Goal: Task Accomplishment & Management: Use online tool/utility

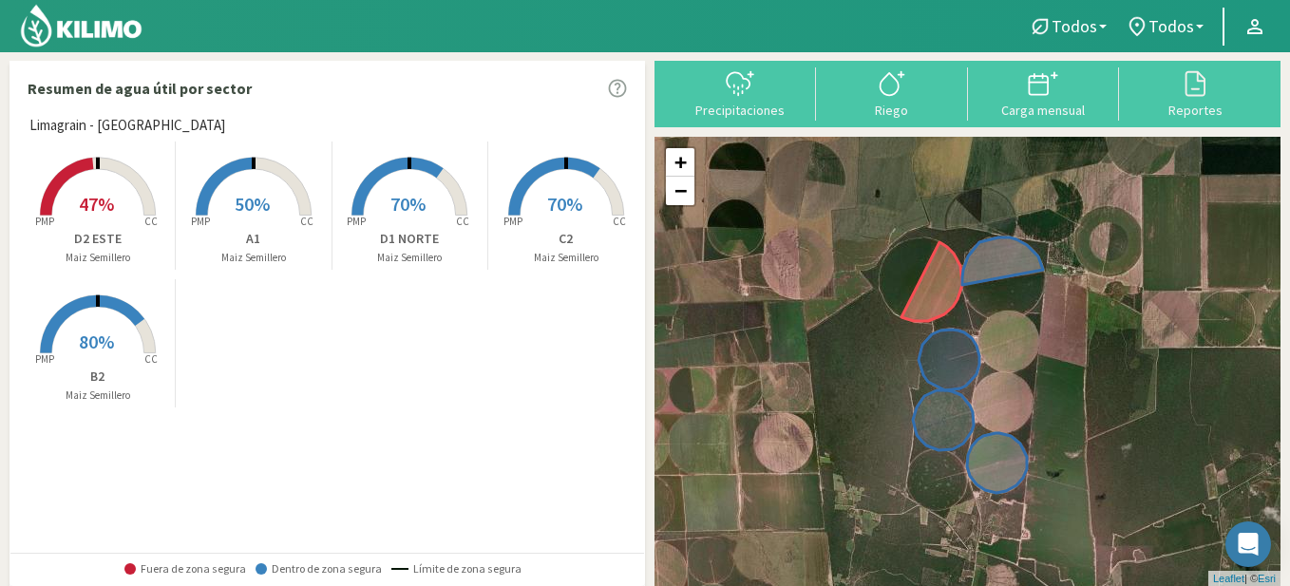
click at [95, 345] on span "80%" at bounding box center [96, 342] width 35 height 24
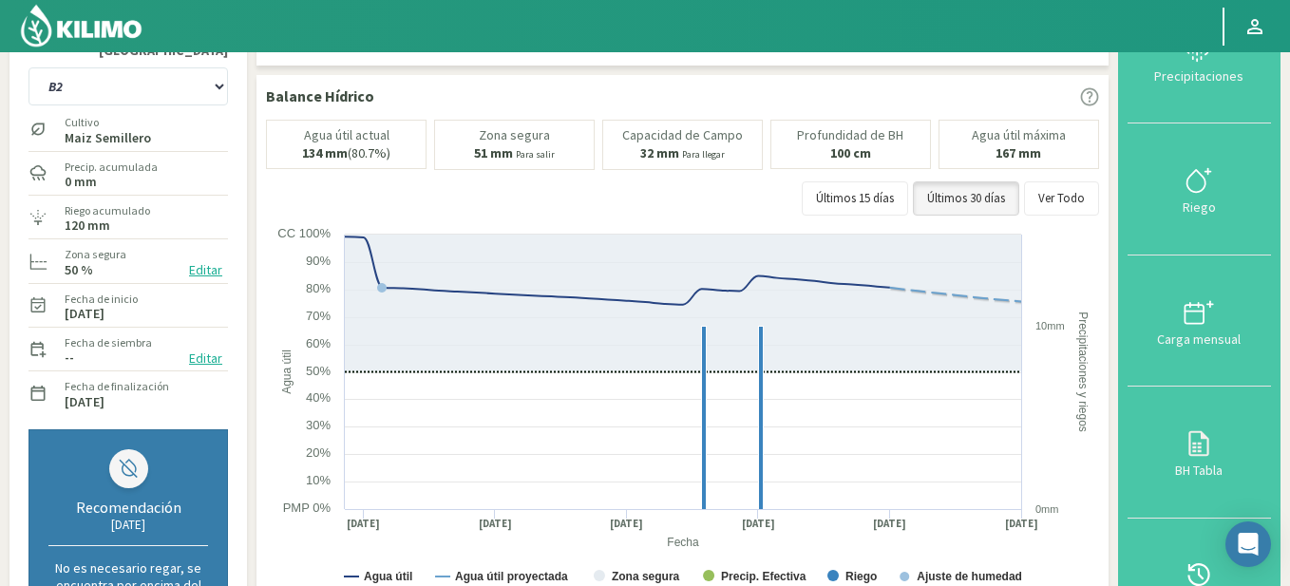
scroll to position [114, 0]
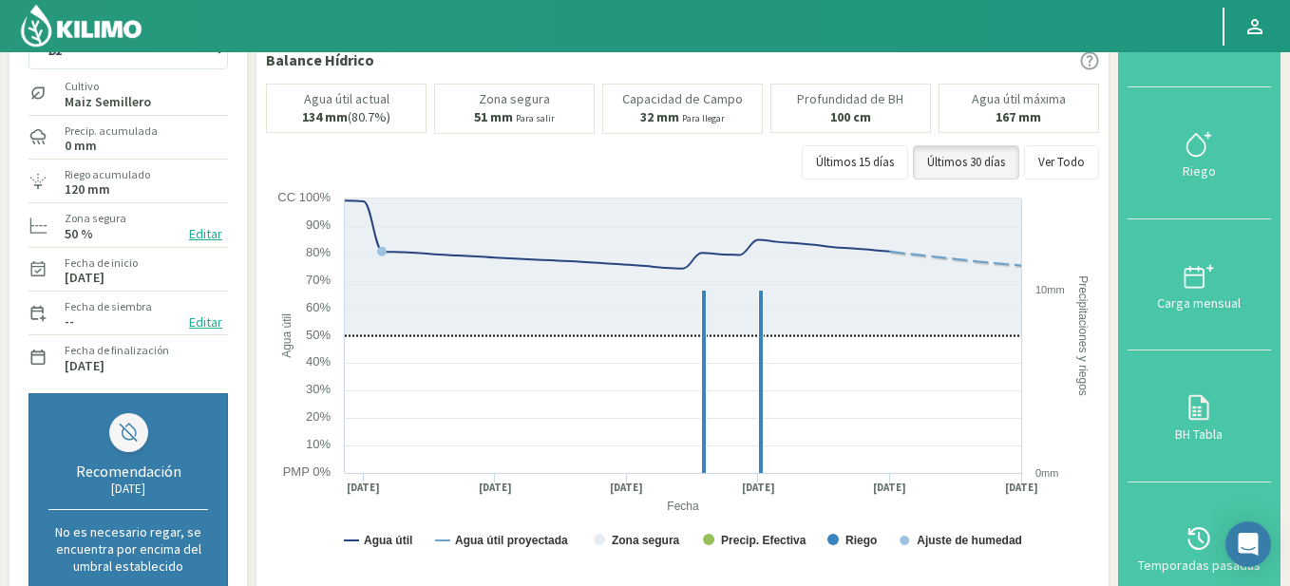
click at [291, 266] on rect at bounding box center [685, 379] width 838 height 380
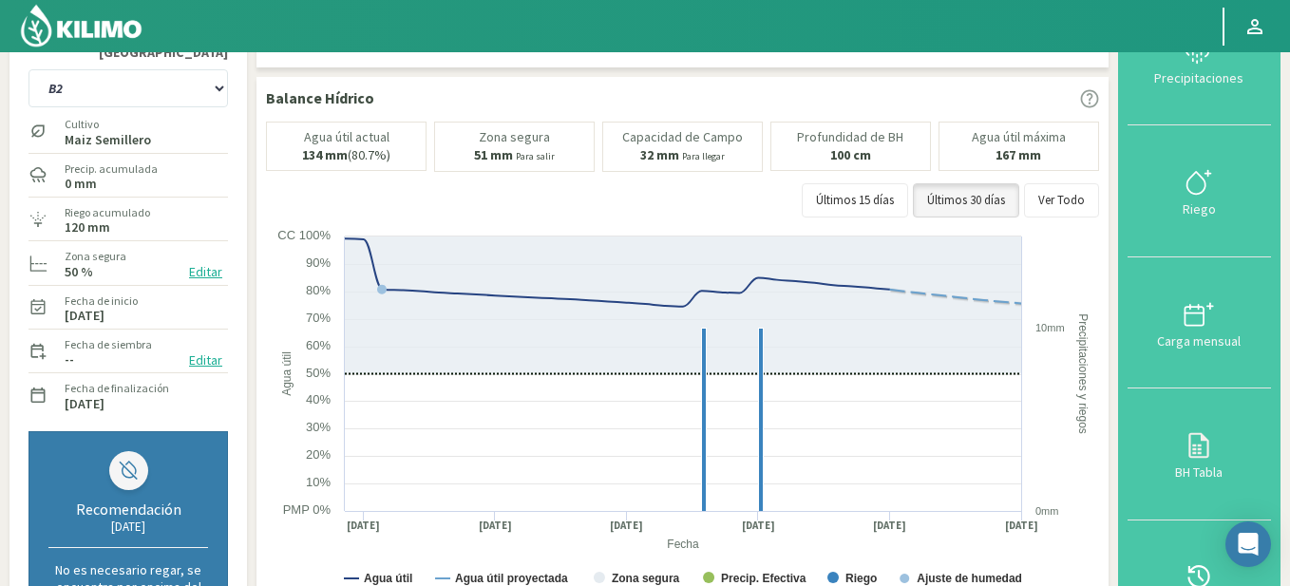
scroll to position [0, 0]
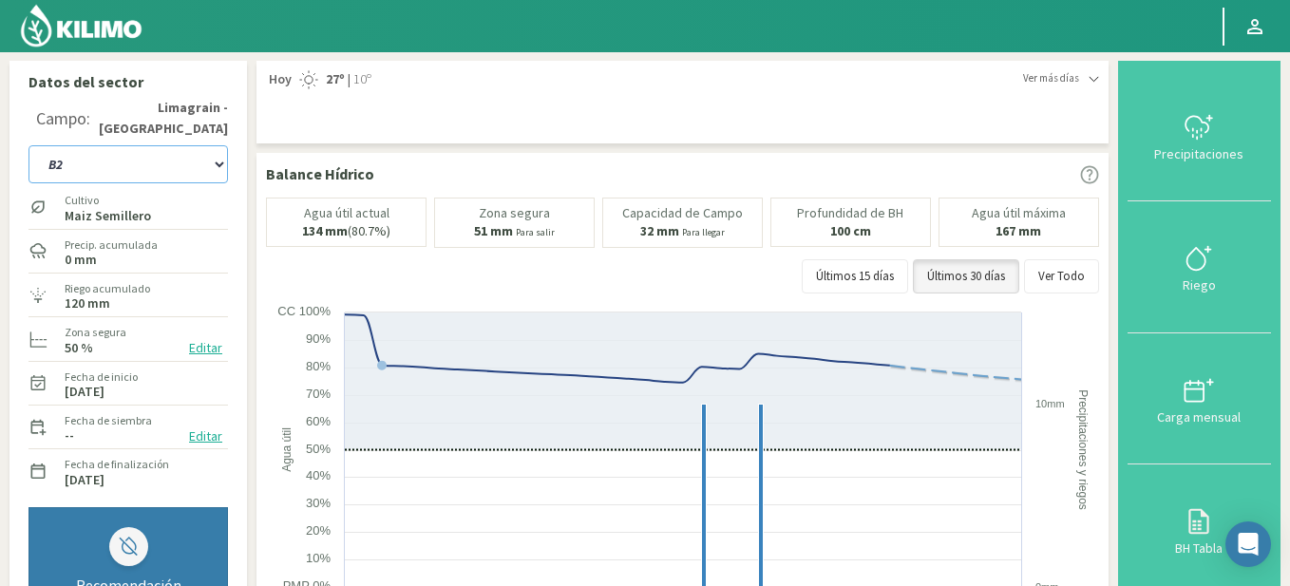
click at [215, 160] on select "A1 B2 C2 D1 NORTE D2 ESTE" at bounding box center [127, 164] width 199 height 38
click at [28, 145] on select "A1 B2 C2 D1 NORTE D2 ESTE" at bounding box center [127, 164] width 199 height 38
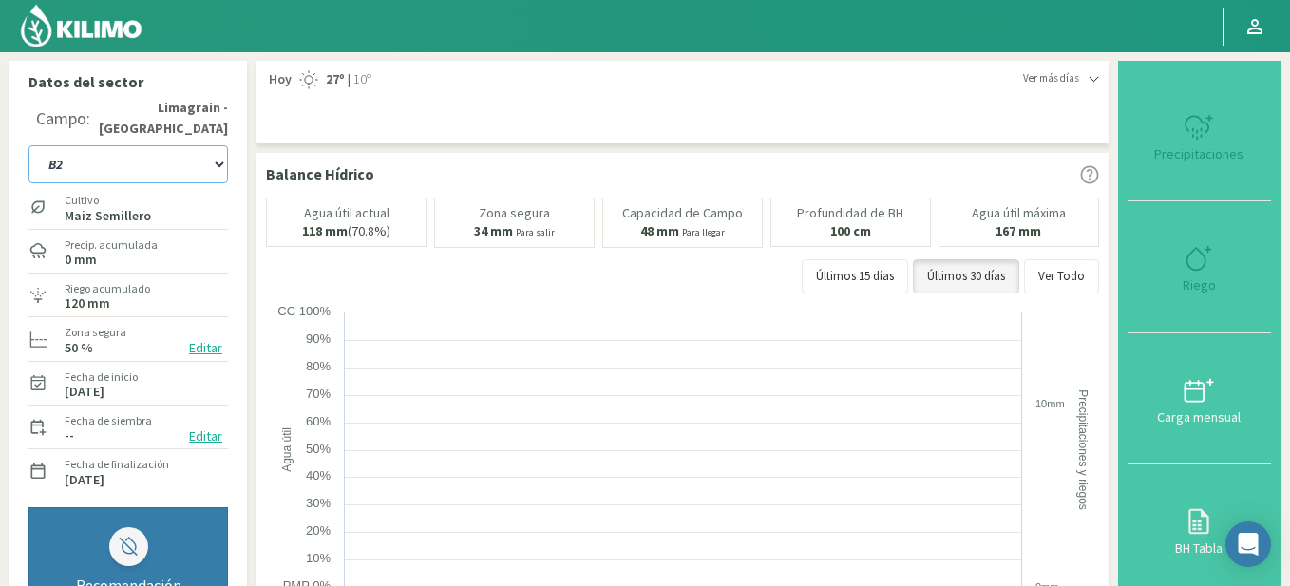
select select "7: Object"
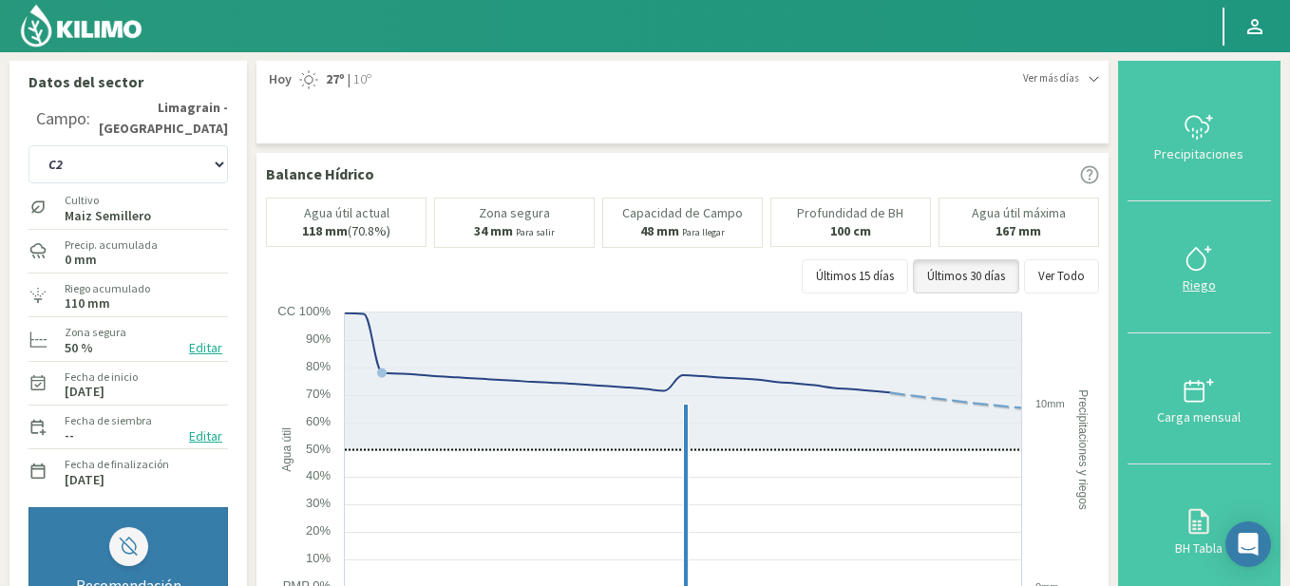
click at [1203, 274] on icon at bounding box center [1199, 258] width 30 height 30
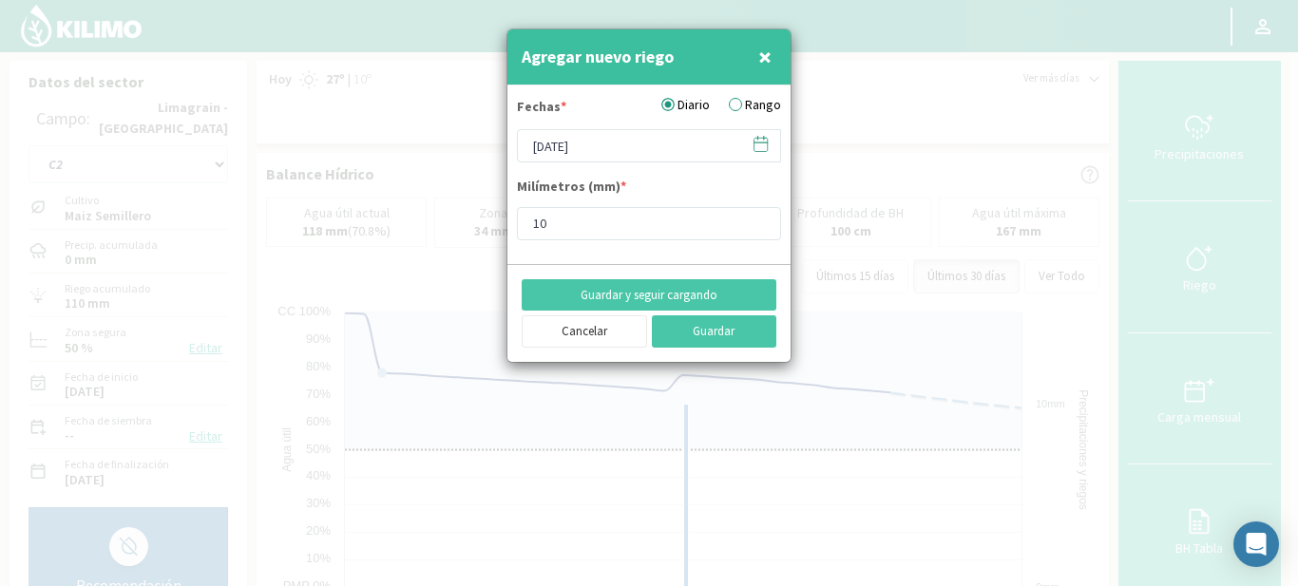
click at [757, 146] on icon at bounding box center [760, 144] width 18 height 18
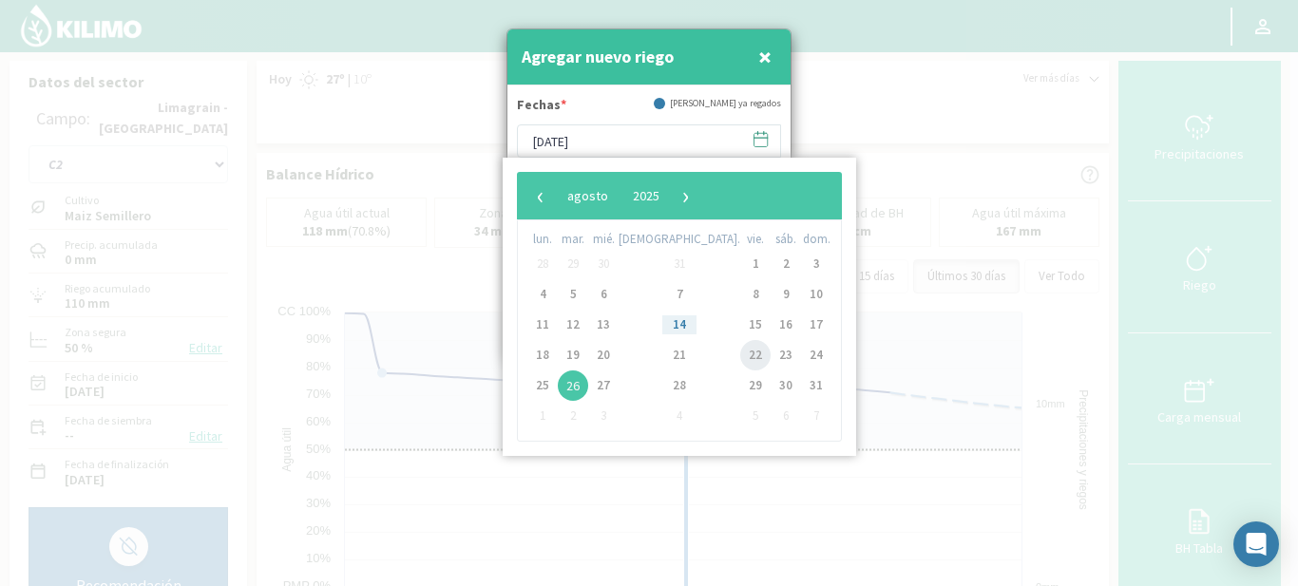
click at [740, 349] on span "22" at bounding box center [755, 355] width 30 height 30
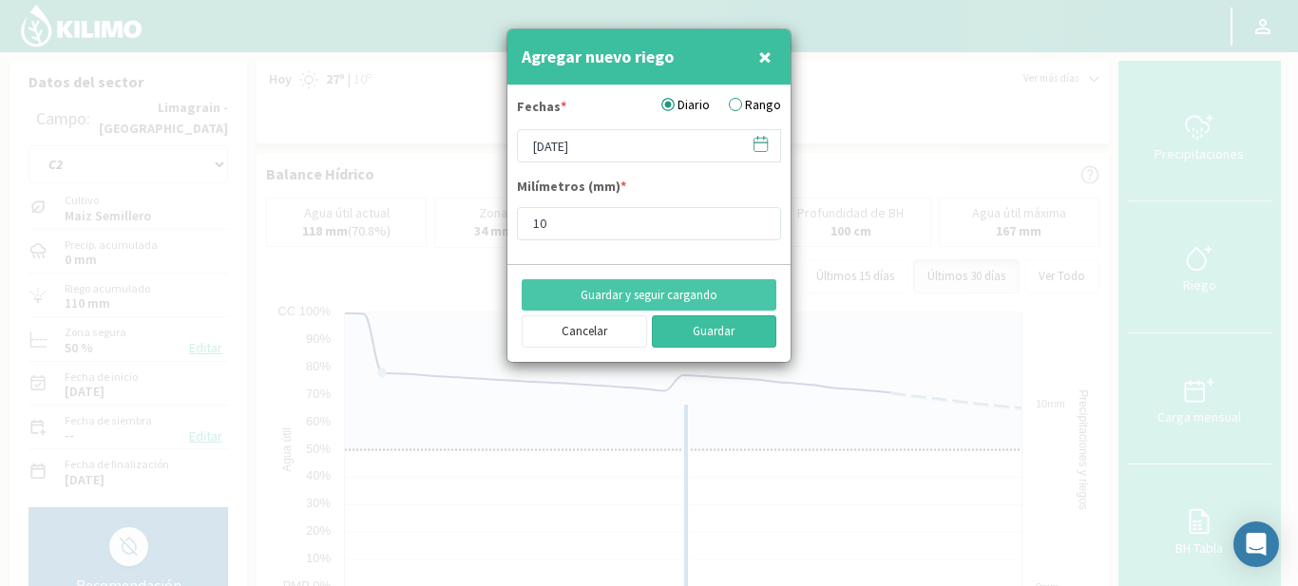
click at [689, 319] on button "Guardar" at bounding box center [714, 331] width 125 height 32
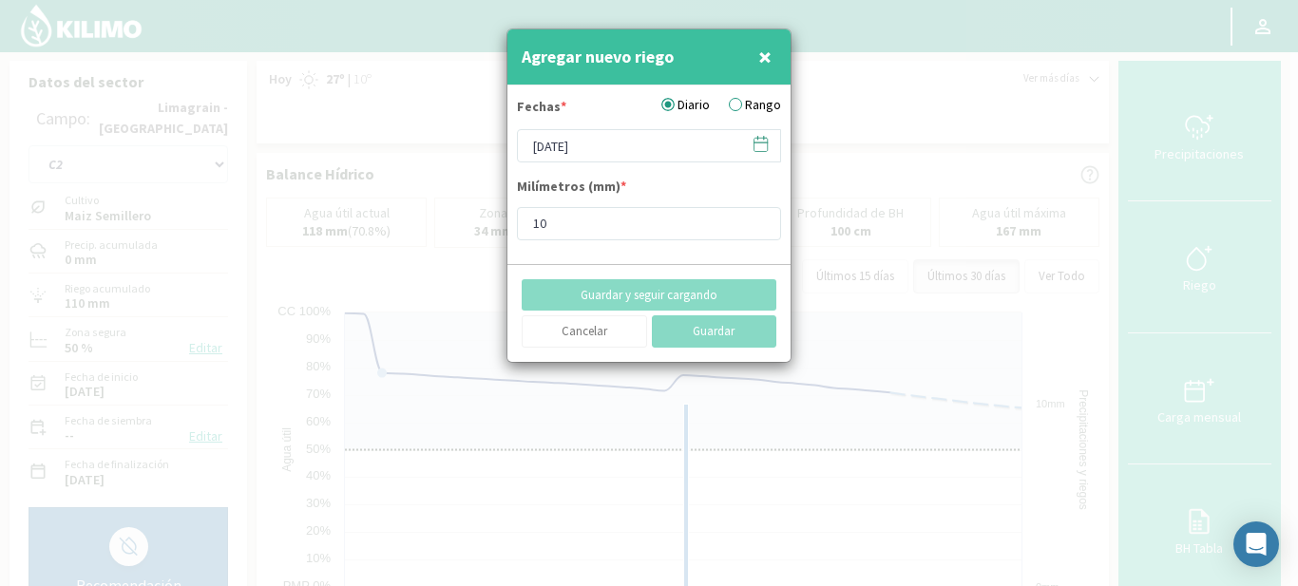
type input "[DATE]"
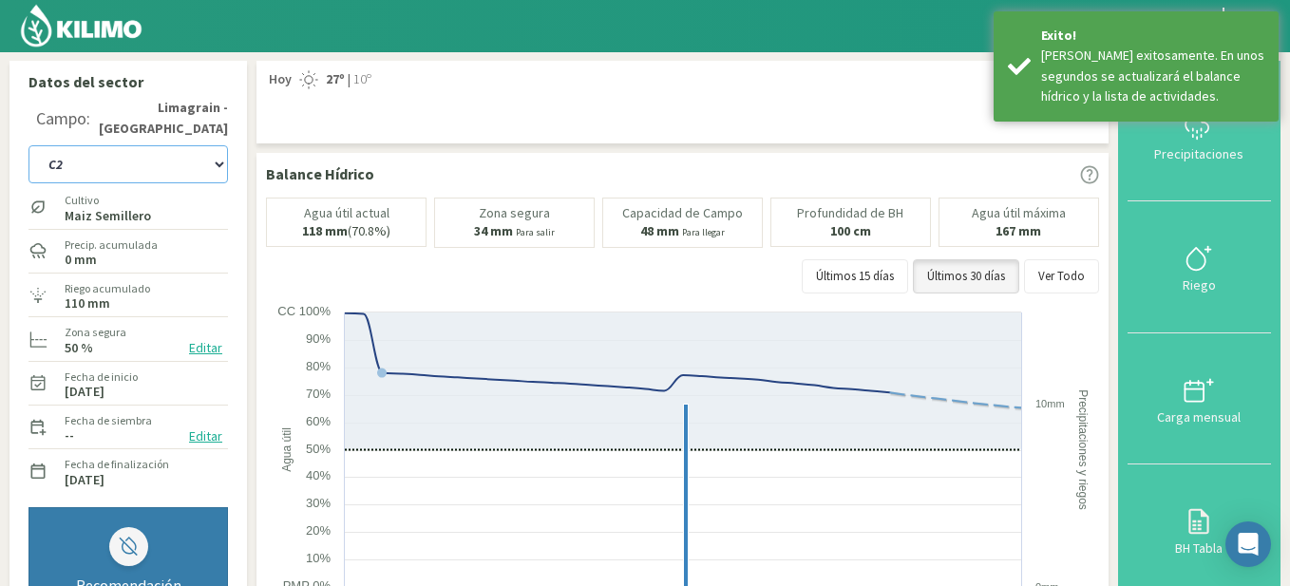
click at [221, 170] on select "A1 B2 C2 D1 NORTE D2 ESTE" at bounding box center [127, 164] width 199 height 38
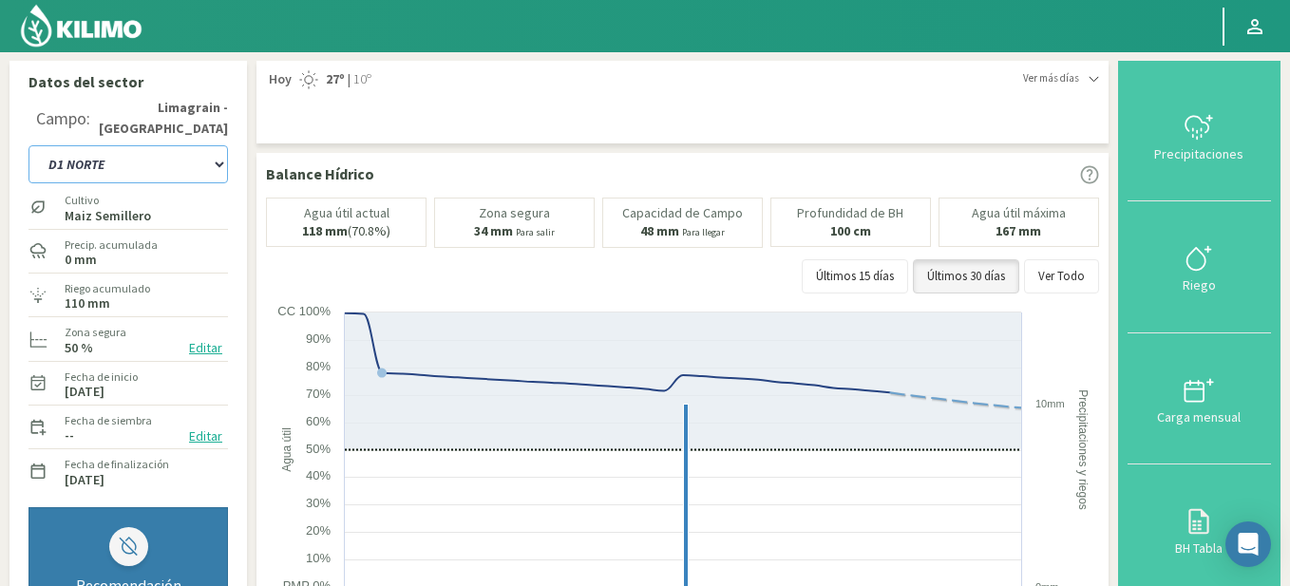
click at [28, 145] on select "A1 B2 C2 D1 NORTE D2 ESTE" at bounding box center [127, 164] width 199 height 38
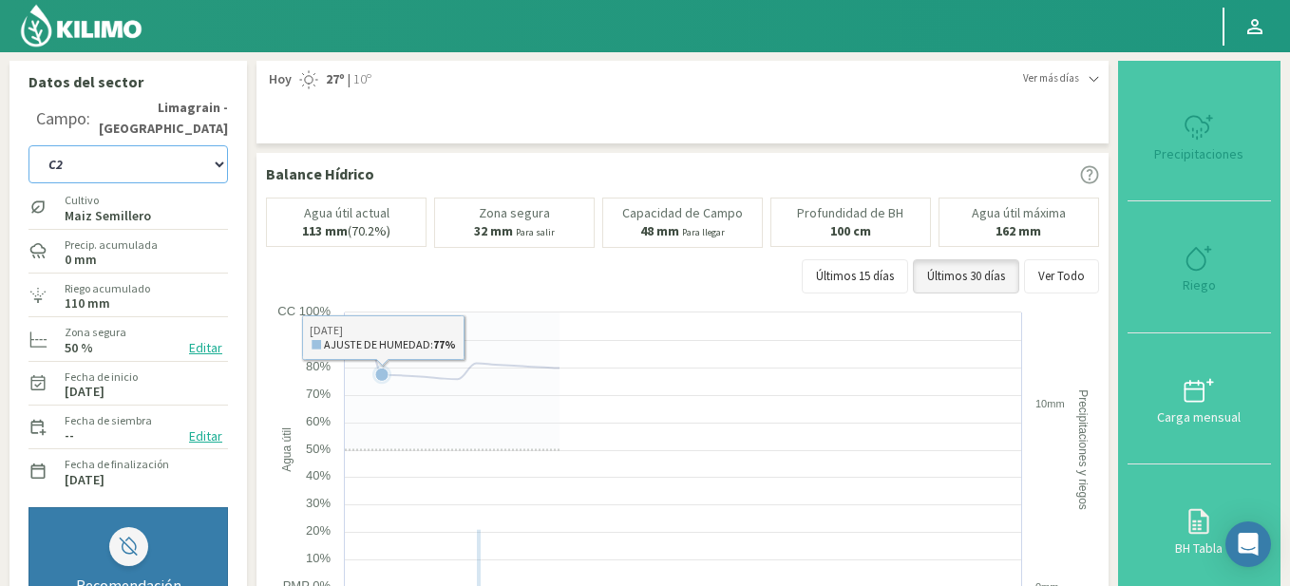
select select "13: Object"
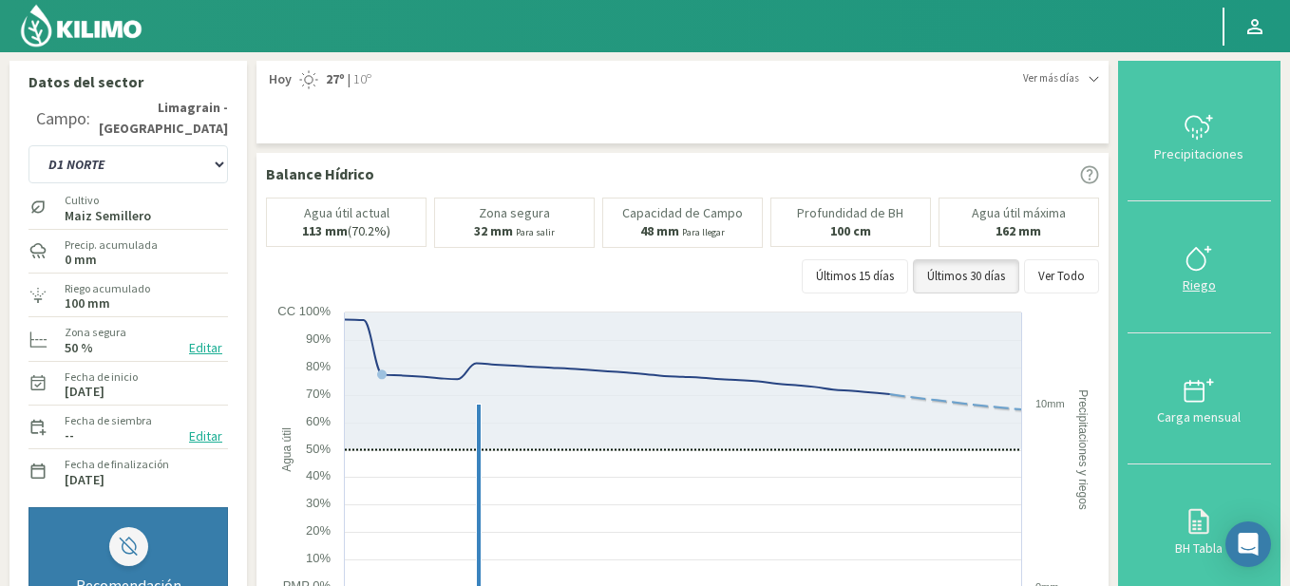
click at [1179, 274] on div at bounding box center [1199, 258] width 132 height 30
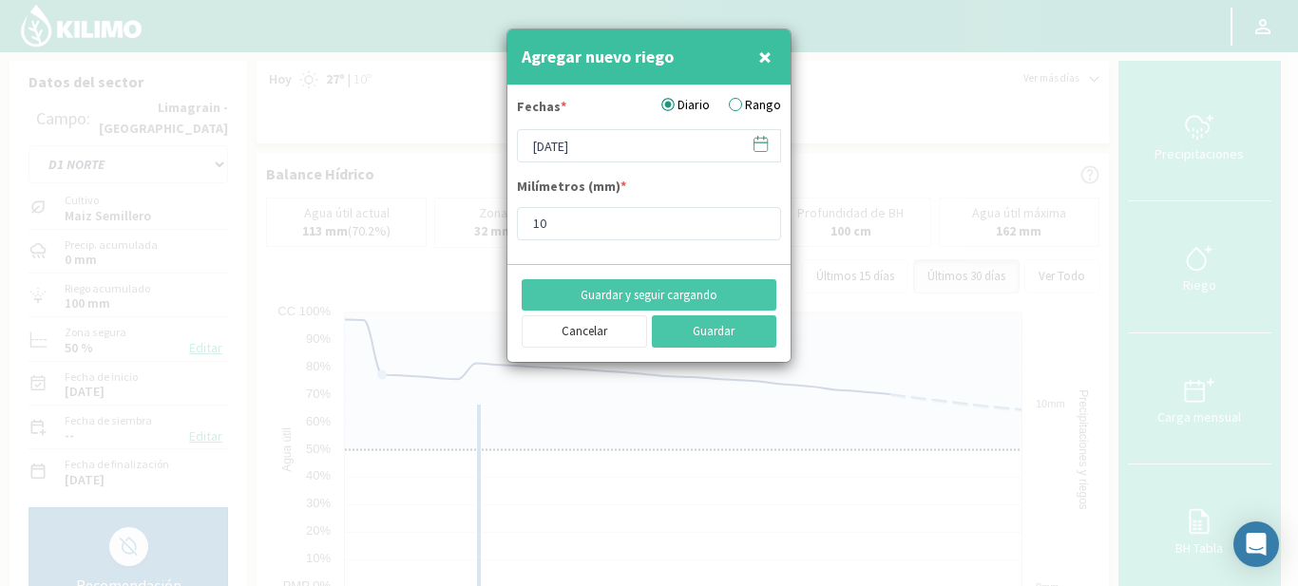
click at [763, 143] on icon at bounding box center [760, 144] width 18 height 18
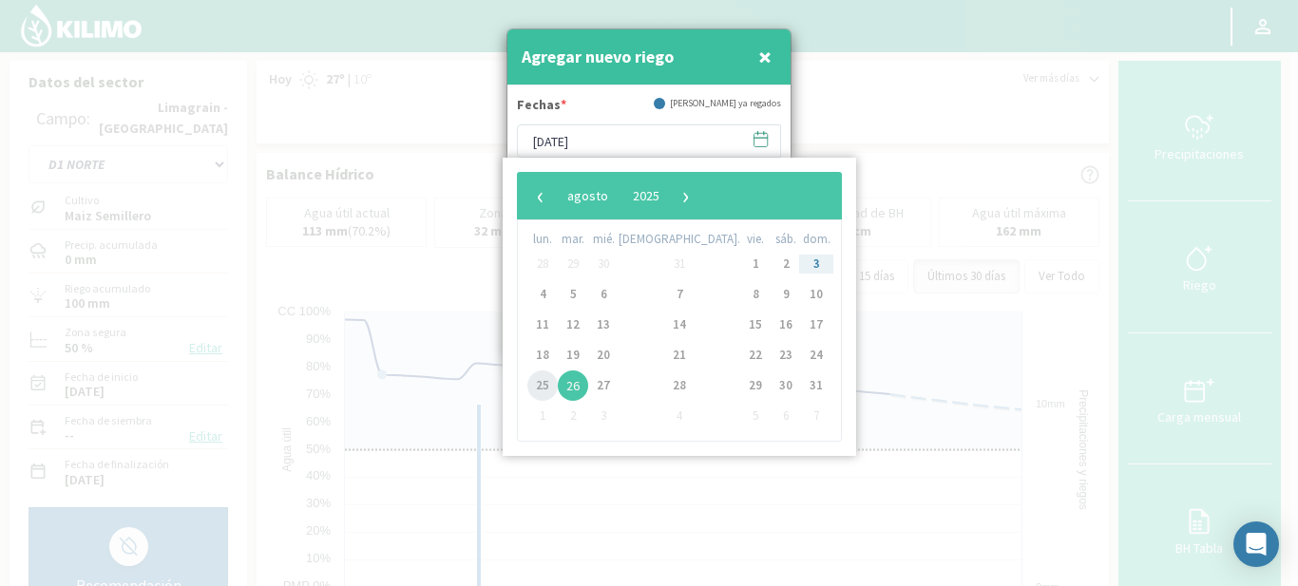
click at [541, 389] on span "25" at bounding box center [542, 385] width 30 height 30
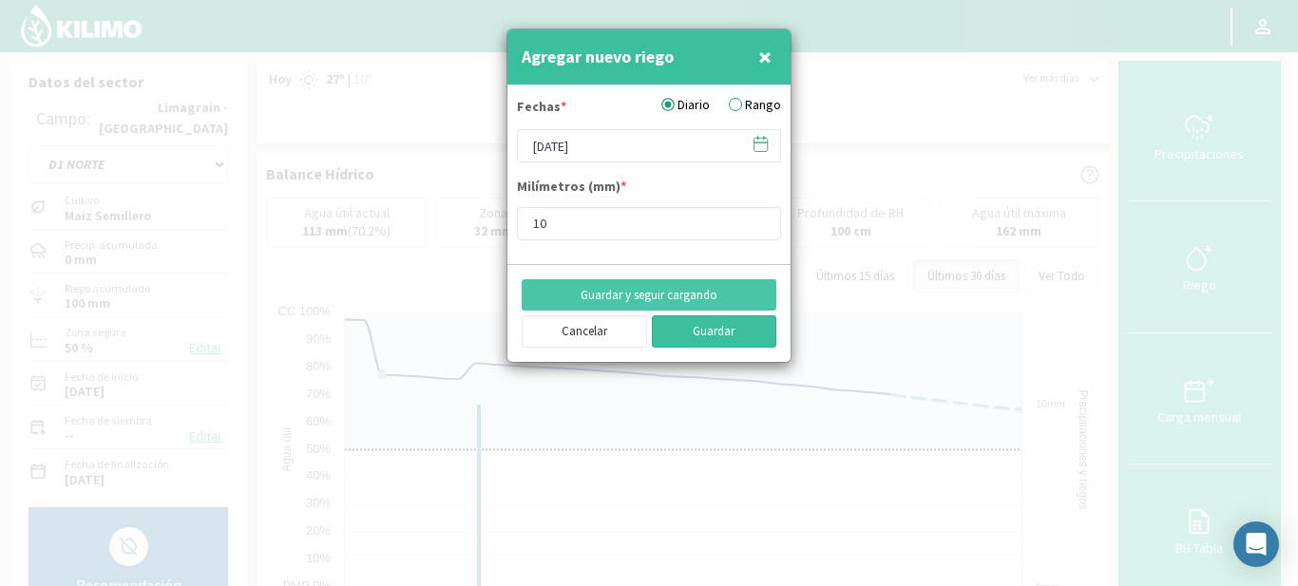
click at [686, 330] on button "Guardar" at bounding box center [714, 331] width 125 height 32
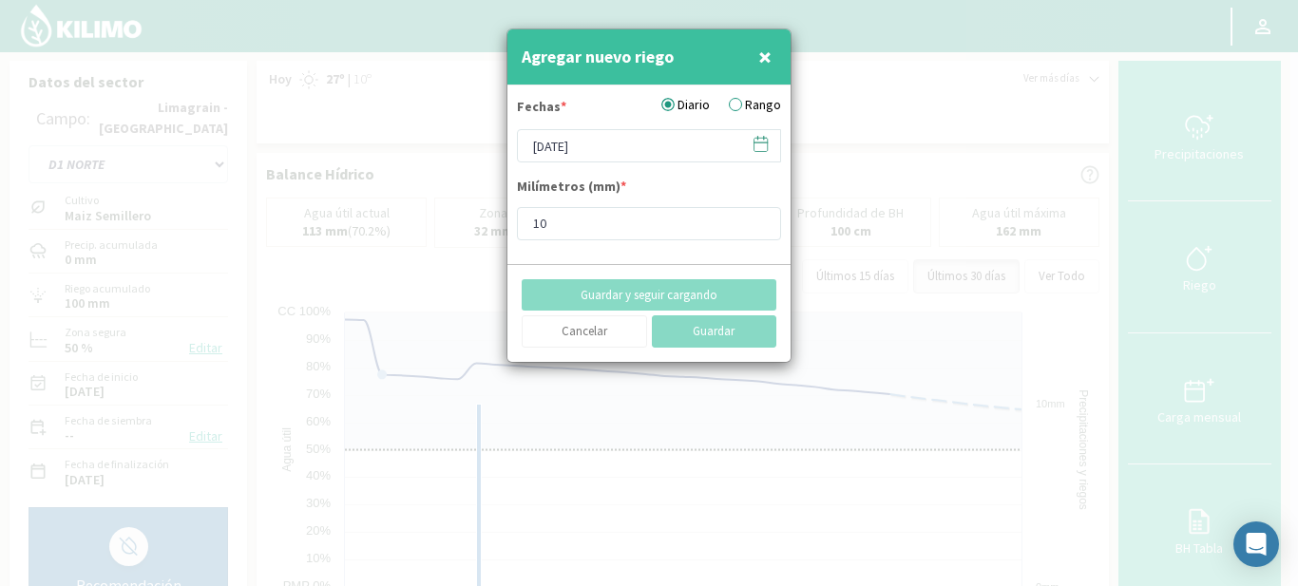
type input "[DATE]"
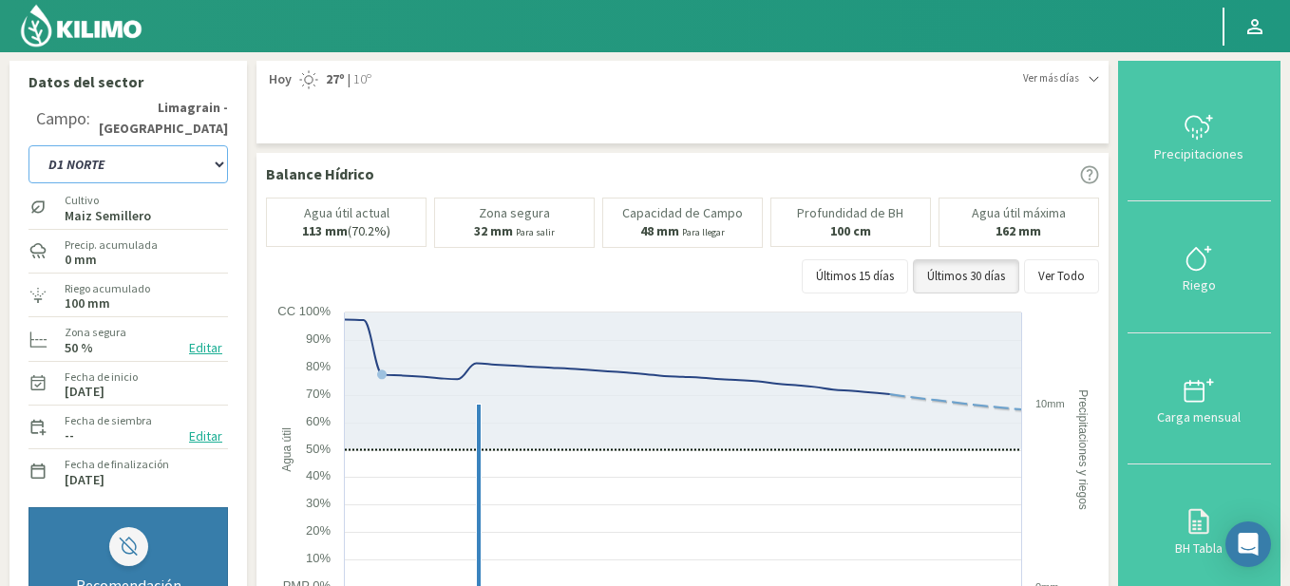
click at [218, 170] on select "A1 B2 C2 D1 NORTE D2 ESTE" at bounding box center [127, 164] width 199 height 38
click at [28, 145] on select "A1 B2 C2 D1 NORTE D2 ESTE" at bounding box center [127, 164] width 199 height 38
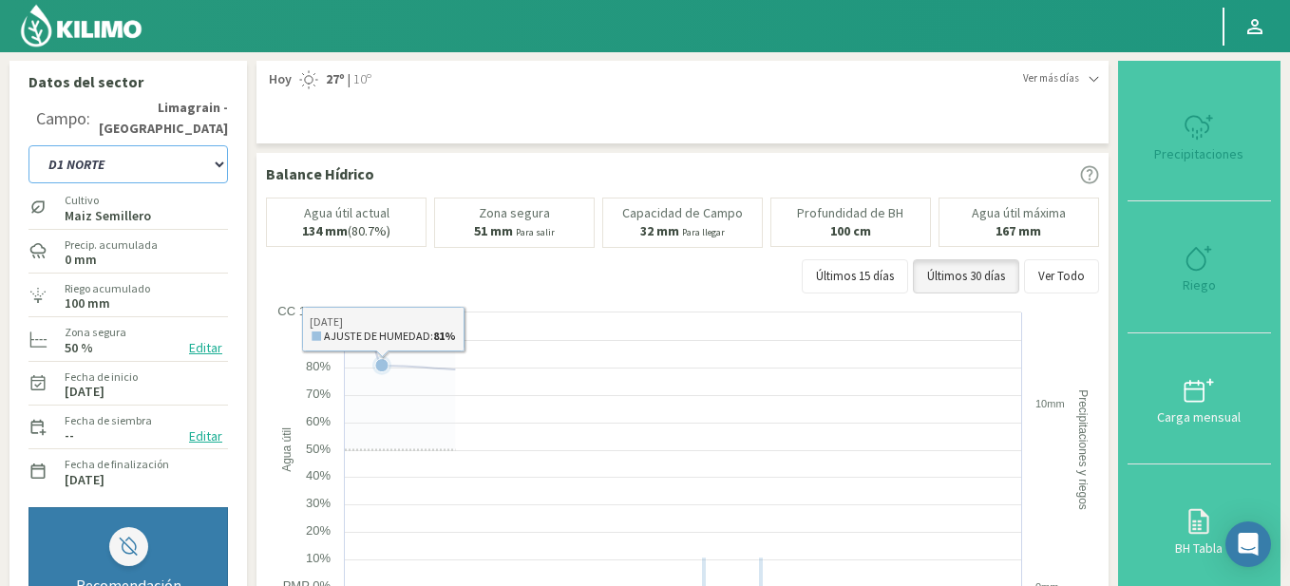
select select "16: Object"
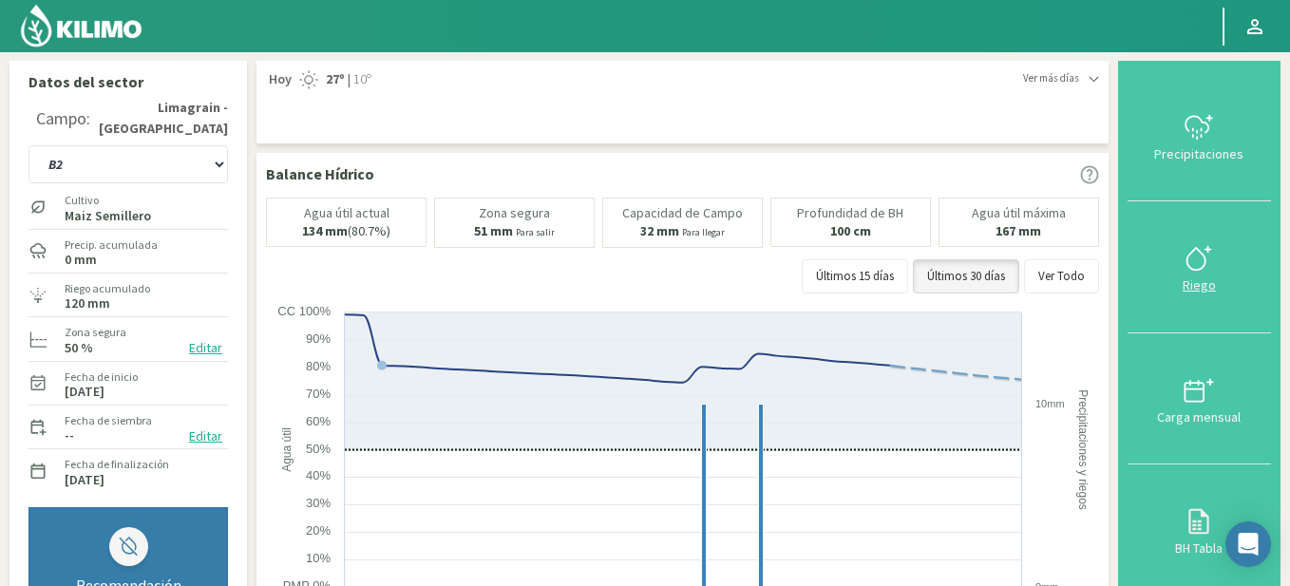
click at [1168, 258] on div at bounding box center [1199, 258] width 132 height 30
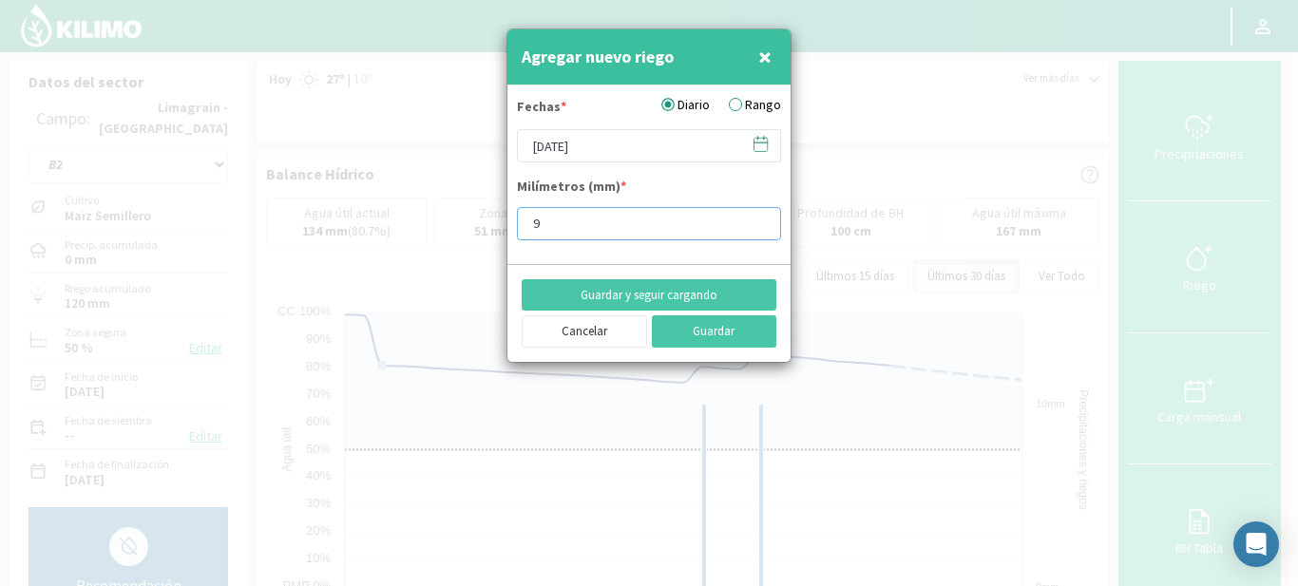
click at [756, 227] on input "9" at bounding box center [649, 223] width 264 height 33
click at [756, 227] on input "8" at bounding box center [649, 223] width 264 height 33
type input "7"
click at [756, 227] on input "7" at bounding box center [649, 223] width 264 height 33
click at [696, 328] on button "Guardar" at bounding box center [714, 331] width 125 height 32
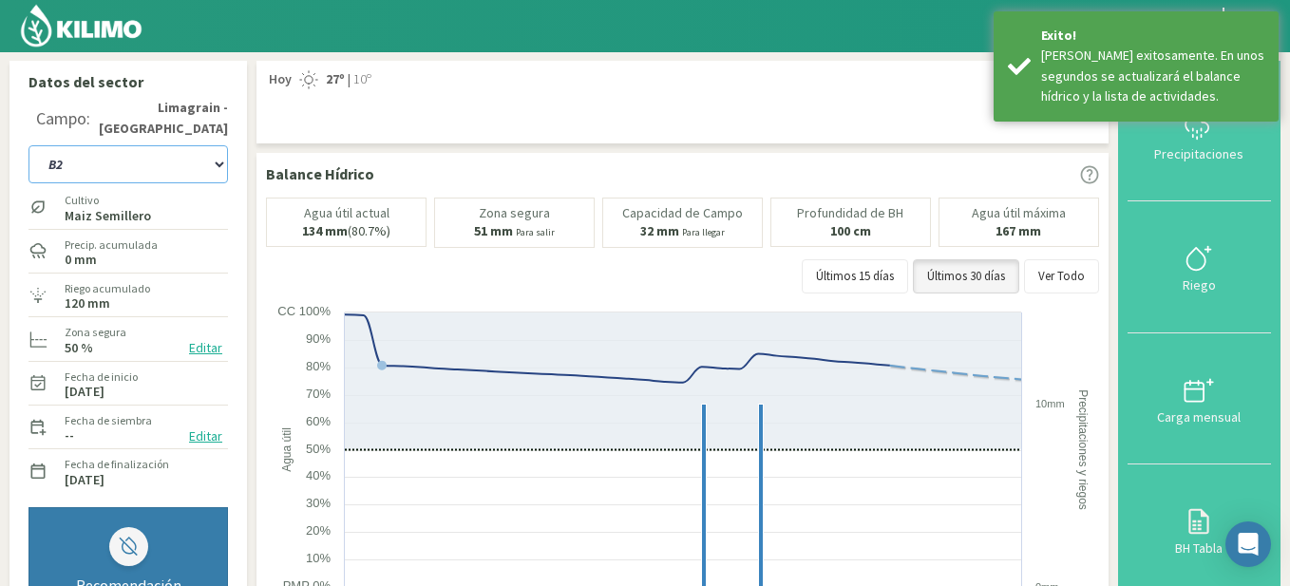
click at [221, 167] on select "A1 B2 C2 D1 NORTE D2 ESTE" at bounding box center [127, 164] width 199 height 38
click at [28, 145] on select "A1 B2 C2 D1 NORTE D2 ESTE" at bounding box center [127, 164] width 199 height 38
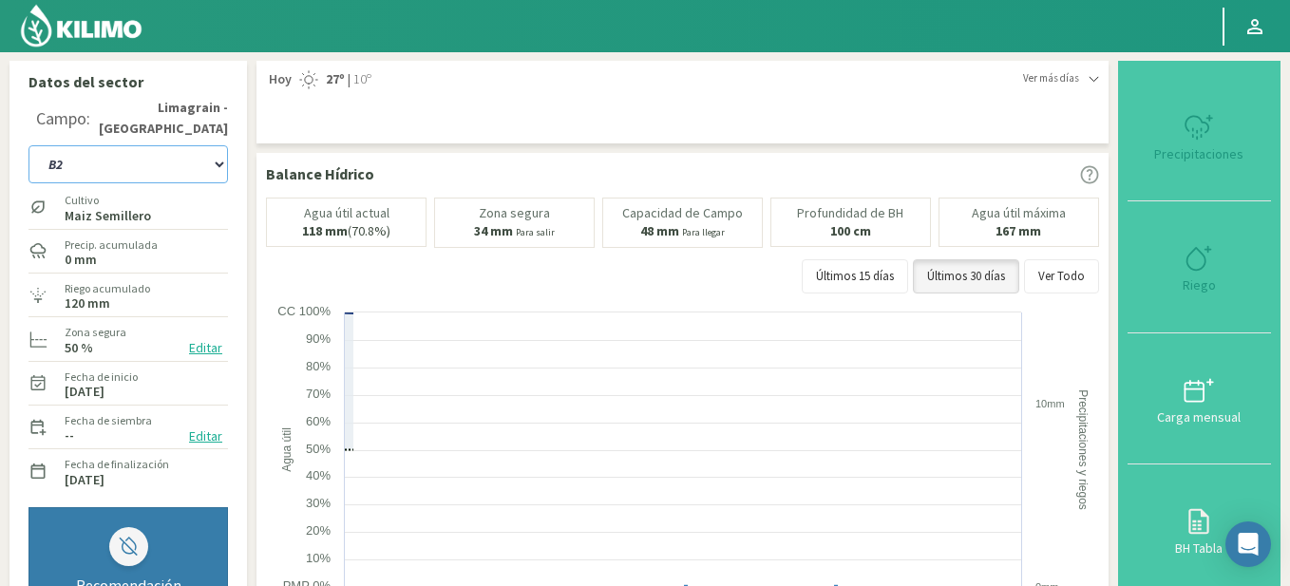
select select "22: Object"
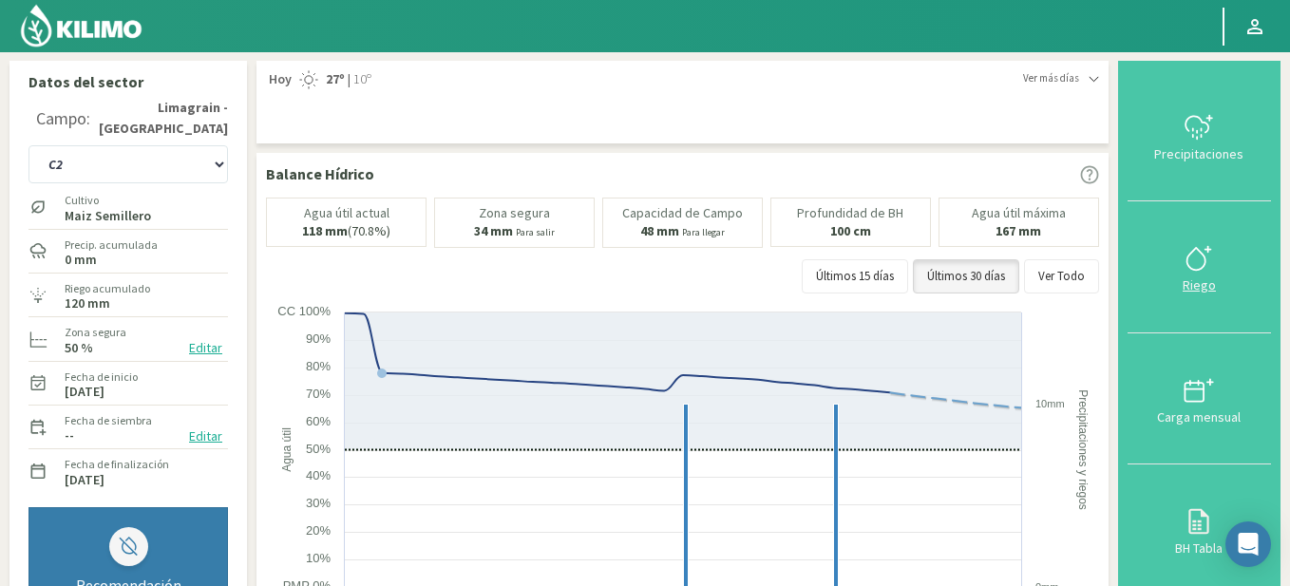
click at [1206, 269] on icon at bounding box center [1199, 258] width 30 height 30
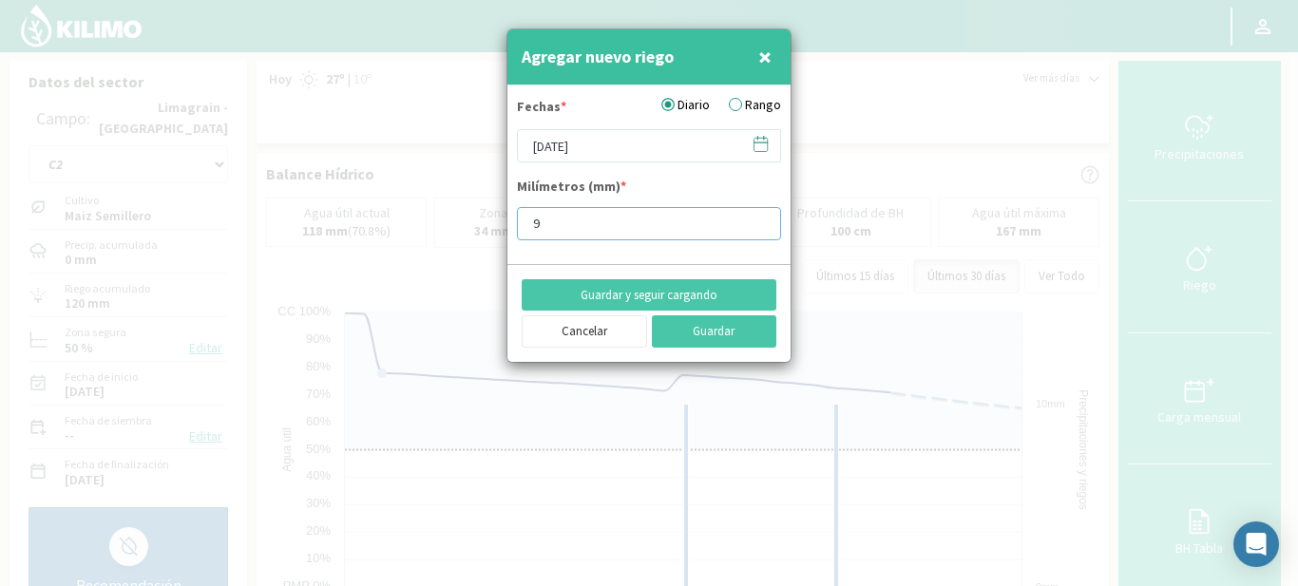
click at [756, 229] on input "9" at bounding box center [649, 223] width 264 height 33
click at [756, 229] on input "8" at bounding box center [649, 223] width 264 height 33
type input "7"
click at [756, 229] on input "7" at bounding box center [649, 223] width 264 height 33
click at [726, 325] on button "Guardar" at bounding box center [714, 331] width 125 height 32
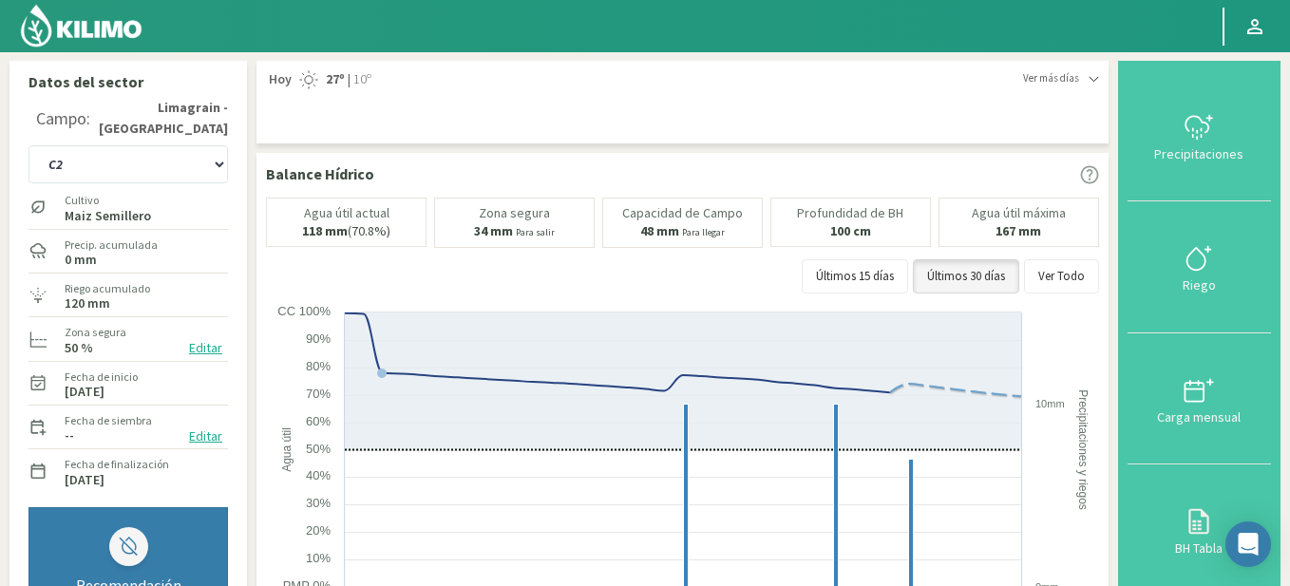
click at [86, 25] on img at bounding box center [81, 26] width 124 height 46
